Goal: Task Accomplishment & Management: Manage account settings

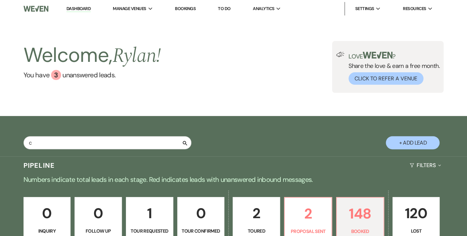
type input "ca"
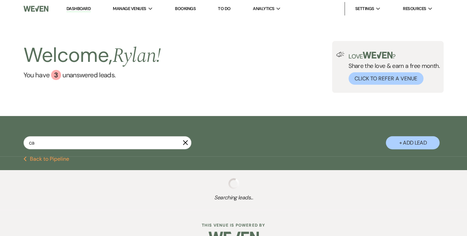
select select "5"
select select "8"
select select "5"
select select "6"
select select "8"
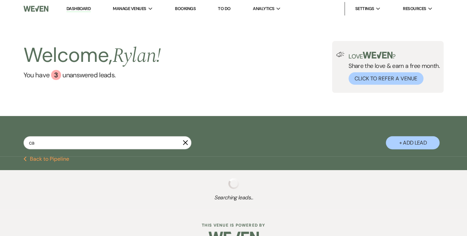
select select "8"
select select "5"
select select "8"
select select "5"
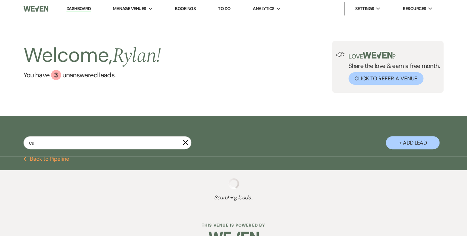
select select "8"
select select "6"
select select "8"
select select "6"
select select "8"
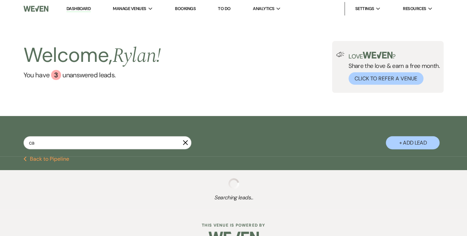
select select "6"
select select "8"
select select "6"
select select "8"
select select "5"
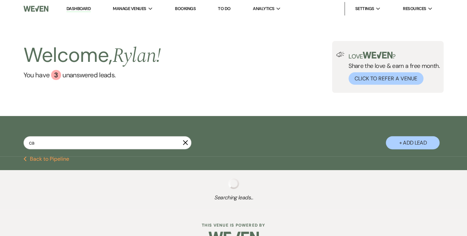
select select "8"
select select "6"
select select "8"
select select "6"
select select "8"
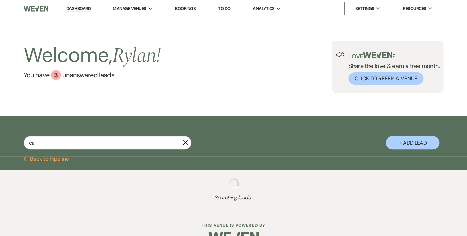
select select "6"
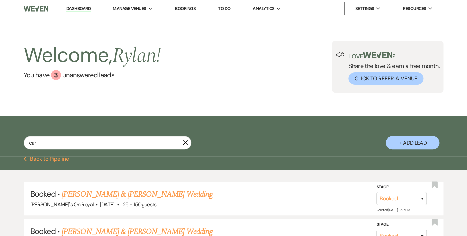
type input "[PERSON_NAME]"
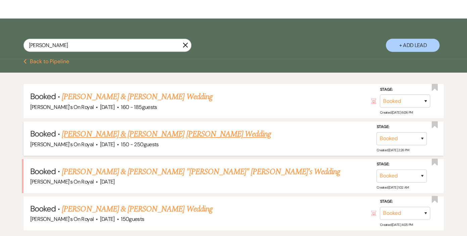
scroll to position [105, 0]
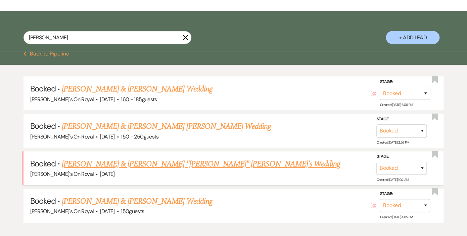
click at [91, 165] on link "[PERSON_NAME] & [PERSON_NAME] "[PERSON_NAME]" [PERSON_NAME]'s Wedding" at bounding box center [201, 164] width 279 height 12
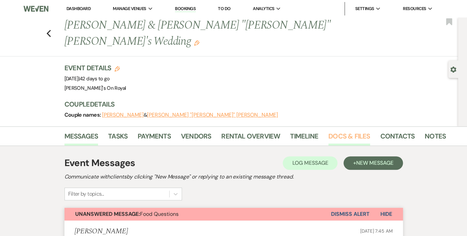
click at [350, 131] on link "Docs & Files" at bounding box center [350, 138] width 42 height 15
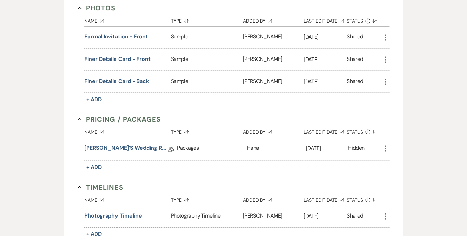
scroll to position [434, 0]
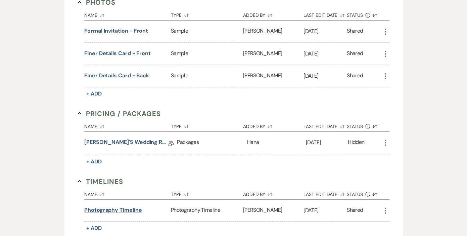
click at [119, 206] on button "Photography Timeline" at bounding box center [112, 210] width 57 height 8
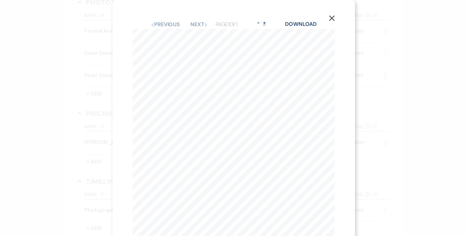
click at [267, 23] on button "+" at bounding box center [264, 22] width 5 height 5
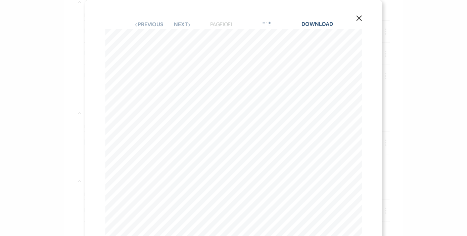
click at [273, 22] on button "+" at bounding box center [269, 22] width 5 height 5
click at [319, 25] on link "Download" at bounding box center [317, 23] width 31 height 7
click at [362, 19] on icon "X" at bounding box center [359, 18] width 6 height 6
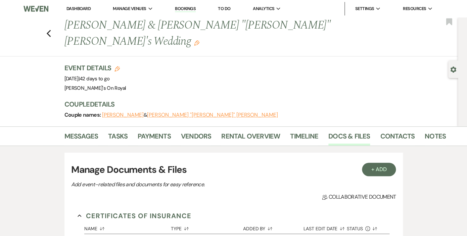
click at [80, 129] on li "Messages" at bounding box center [87, 137] width 44 height 16
click at [89, 131] on link "Messages" at bounding box center [82, 138] width 34 height 15
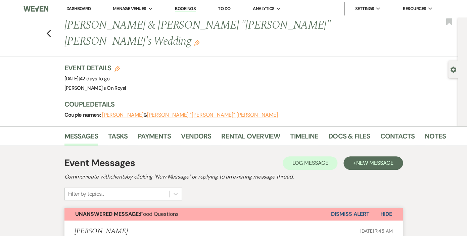
click at [386, 210] on span "Hide" at bounding box center [387, 213] width 12 height 7
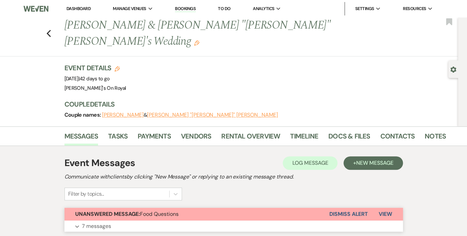
click at [352, 208] on button "Dismiss Alert" at bounding box center [349, 214] width 39 height 13
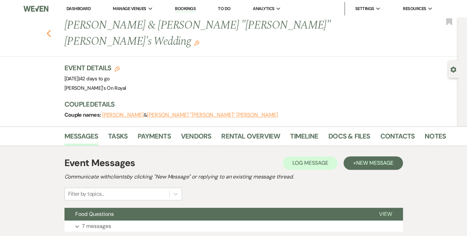
click at [49, 30] on icon "Previous" at bounding box center [48, 34] width 5 height 8
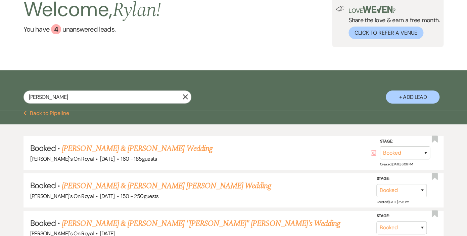
scroll to position [38, 0]
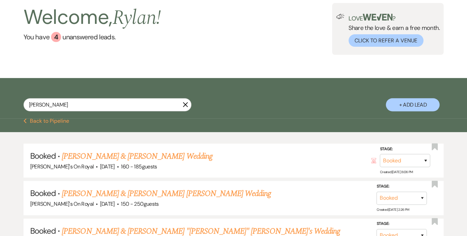
click at [185, 104] on icon "X" at bounding box center [185, 104] width 5 height 5
